Goal: Book appointment/travel/reservation

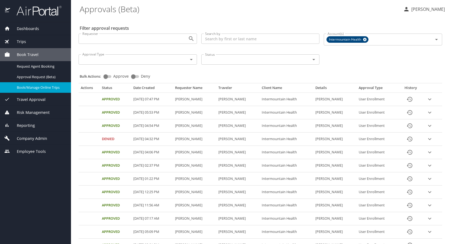
click at [28, 86] on span "Book/Manage Online Trips" at bounding box center [41, 87] width 48 height 5
